Goal: Task Accomplishment & Management: Manage account settings

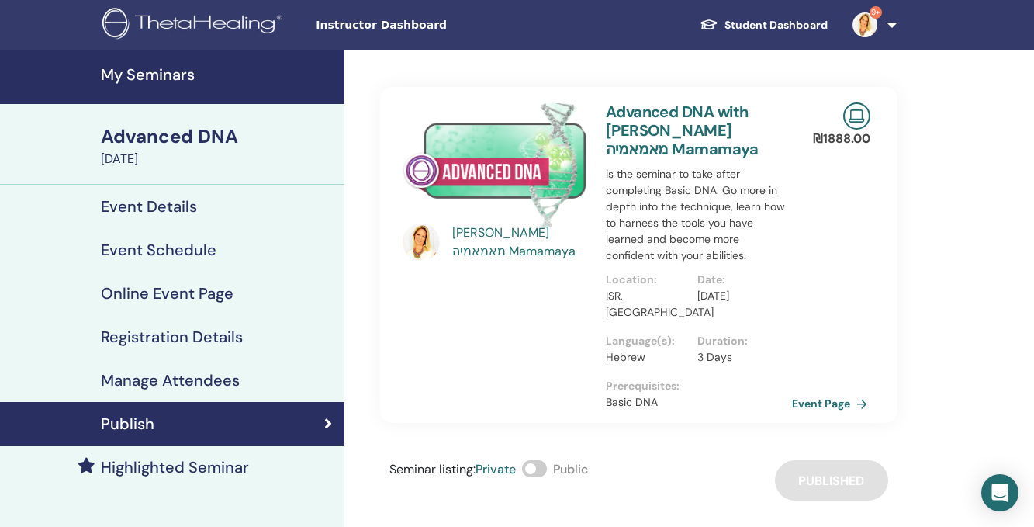
scroll to position [155, 0]
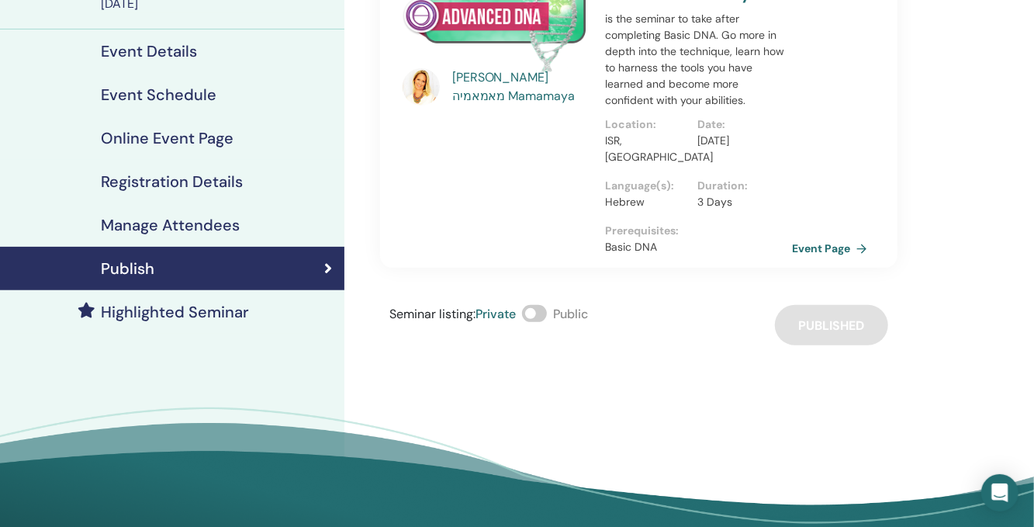
click at [835, 237] on link "Event Page" at bounding box center [832, 248] width 81 height 23
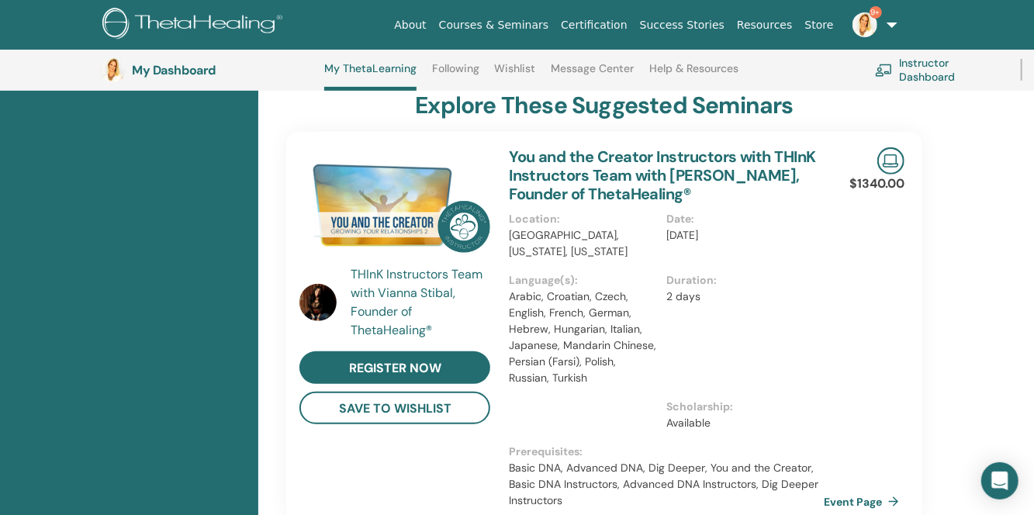
scroll to position [351, 0]
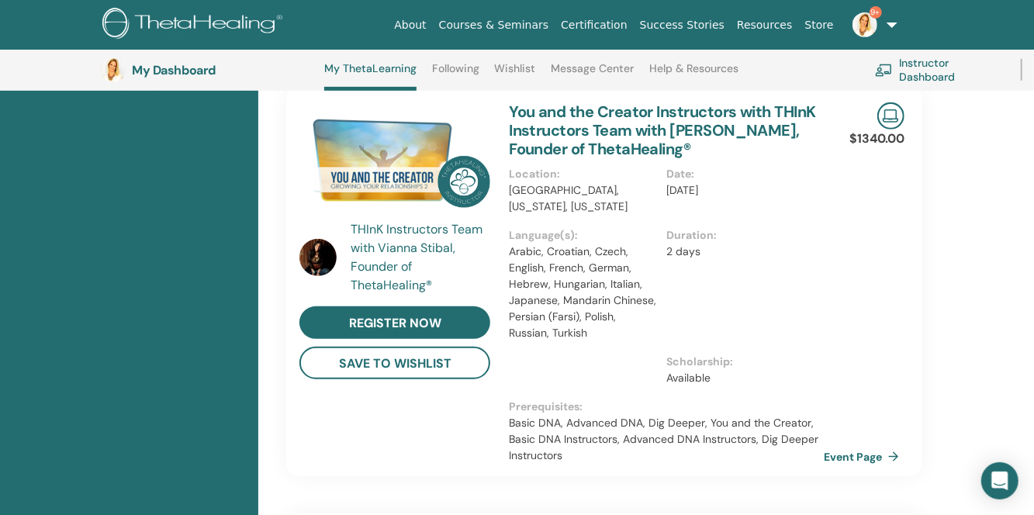
click at [908, 70] on link "Instructor Dashboard" at bounding box center [938, 70] width 127 height 34
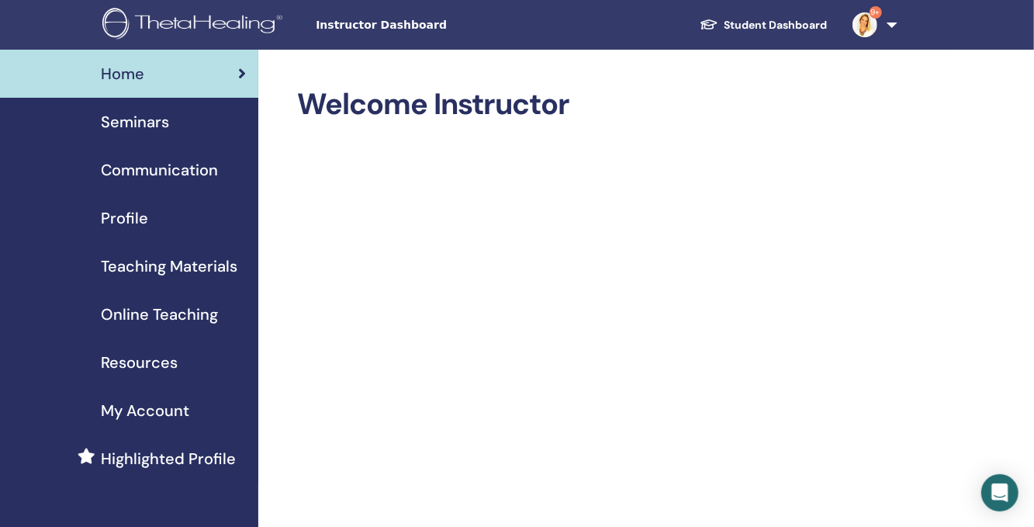
click at [150, 113] on span "Seminars" at bounding box center [135, 121] width 68 height 23
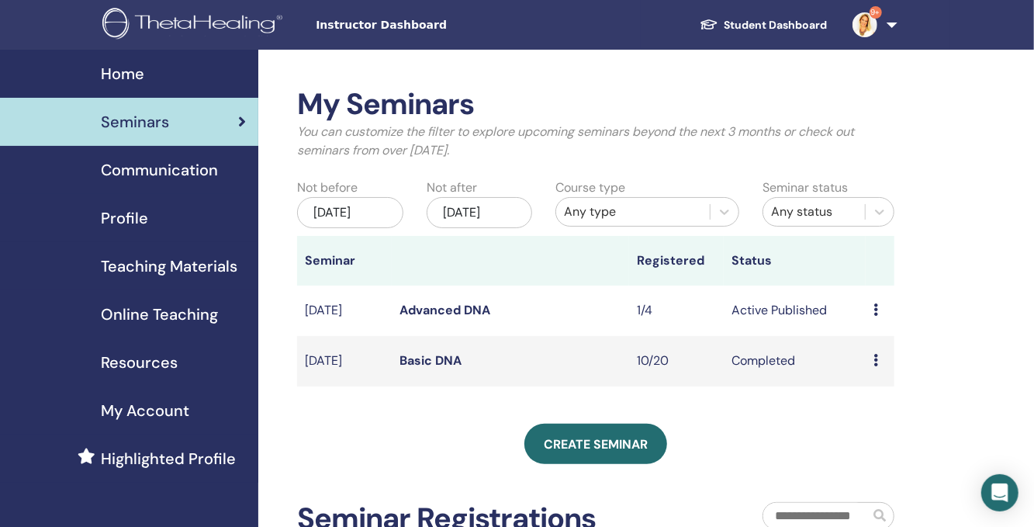
drag, startPoint x: 395, startPoint y: 334, endPoint x: 452, endPoint y: 324, distance: 58.3
click at [452, 318] on link "Advanced DNA" at bounding box center [444, 310] width 91 height 16
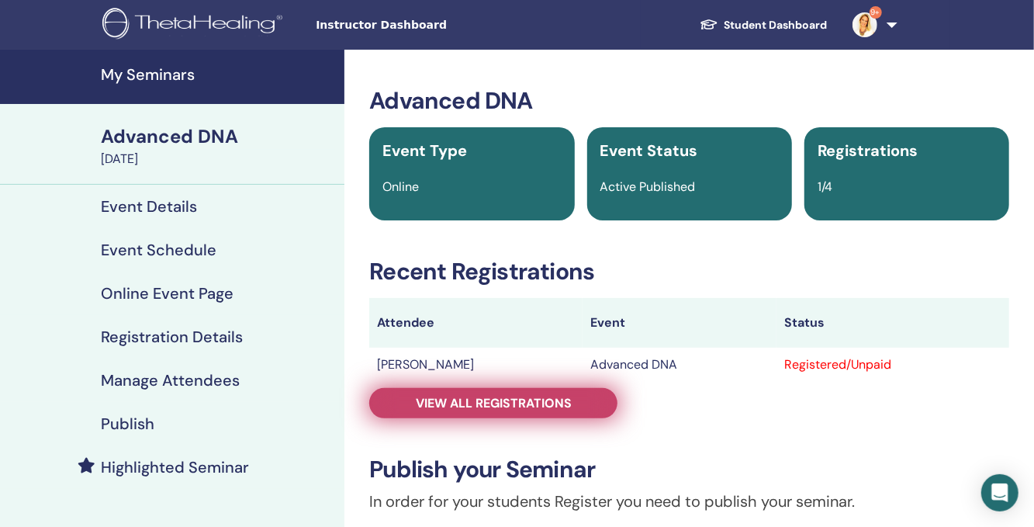
click at [490, 399] on span "View all registrations" at bounding box center [494, 403] width 156 height 16
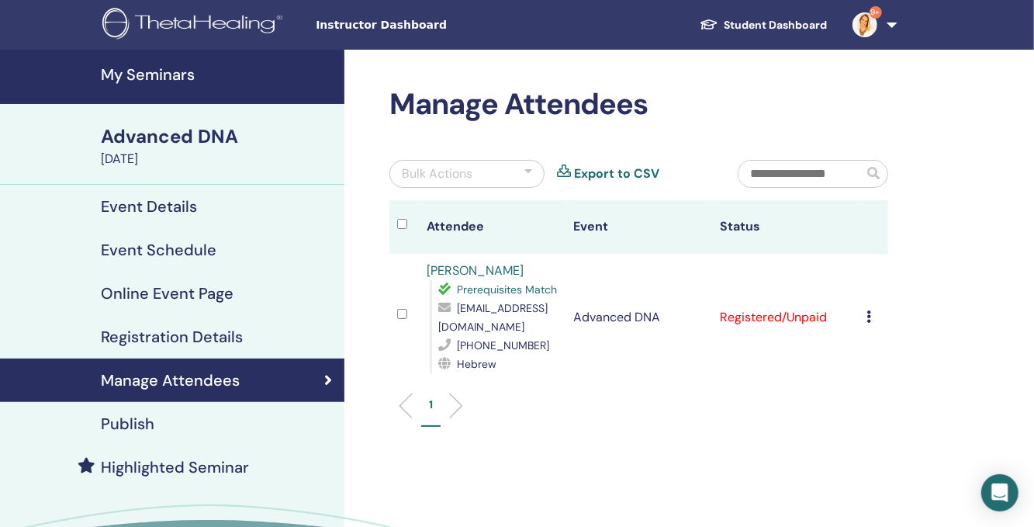
click at [867, 313] on icon at bounding box center [868, 316] width 5 height 12
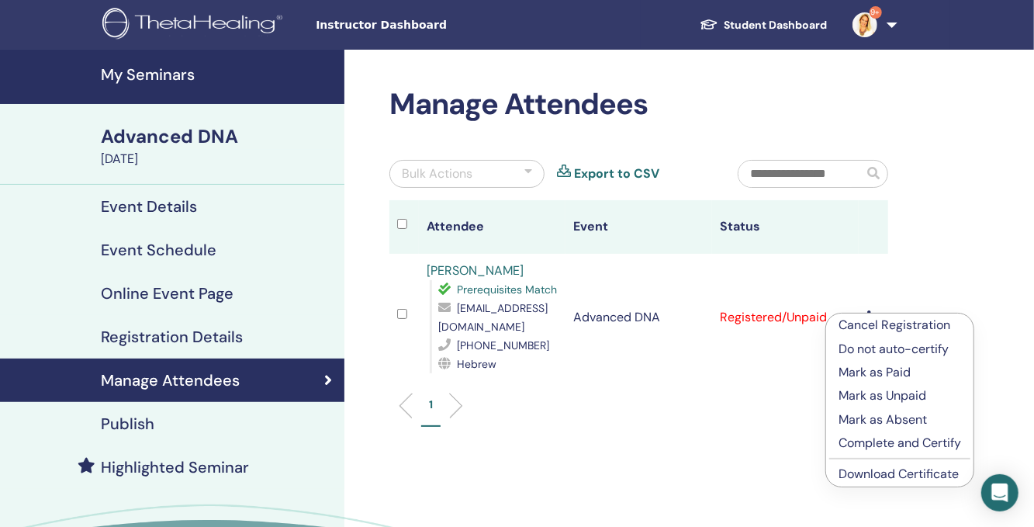
click at [779, 443] on div "Manage Attendees Bulk Actions Export to CSV Attendee Event Status Gil Bodek Pre…" at bounding box center [689, 355] width 690 height 610
